Goal: Find specific page/section: Find specific page/section

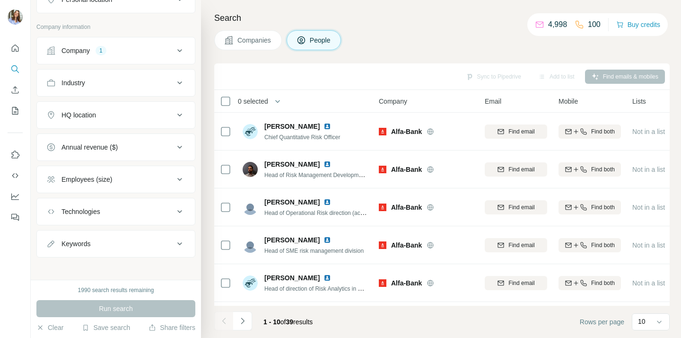
scroll to position [191, 0]
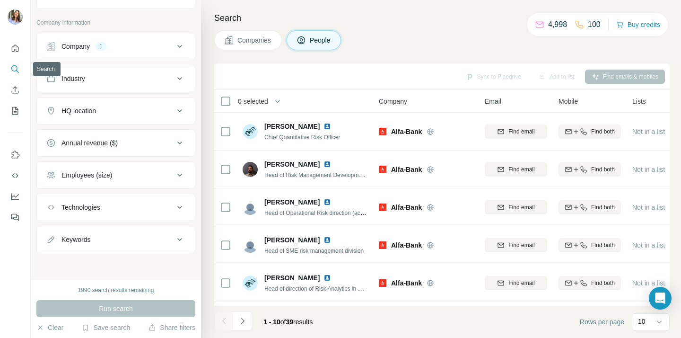
click at [13, 69] on icon "Search" at bounding box center [14, 68] width 9 height 9
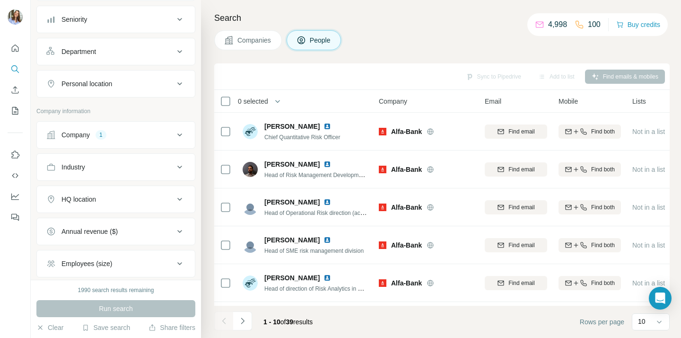
scroll to position [104, 0]
click at [12, 49] on icon "Quick start" at bounding box center [15, 47] width 7 height 7
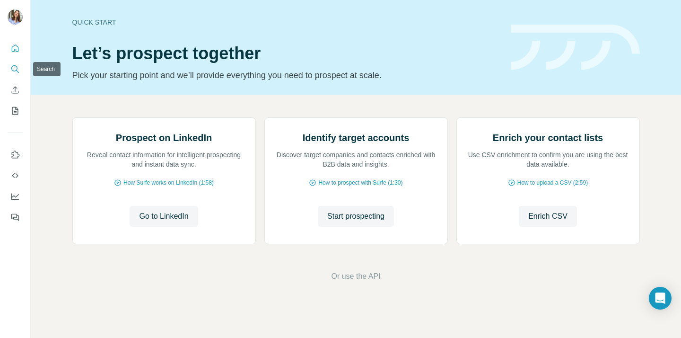
click at [15, 69] on icon "Search" at bounding box center [14, 68] width 9 height 9
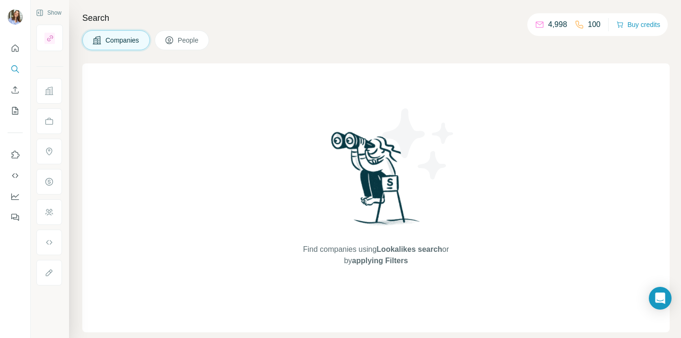
click at [182, 44] on span "People" at bounding box center [189, 39] width 22 height 9
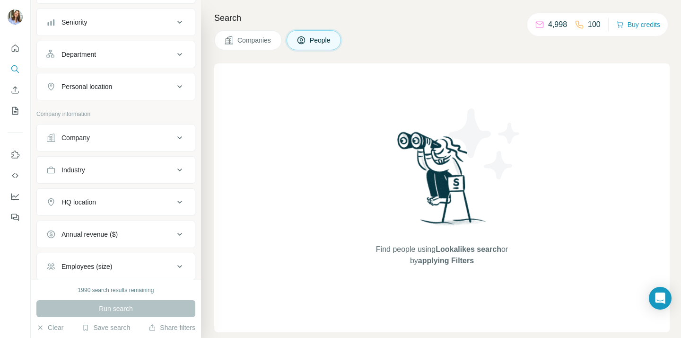
scroll to position [191, 0]
